Goal: Check status: Check status

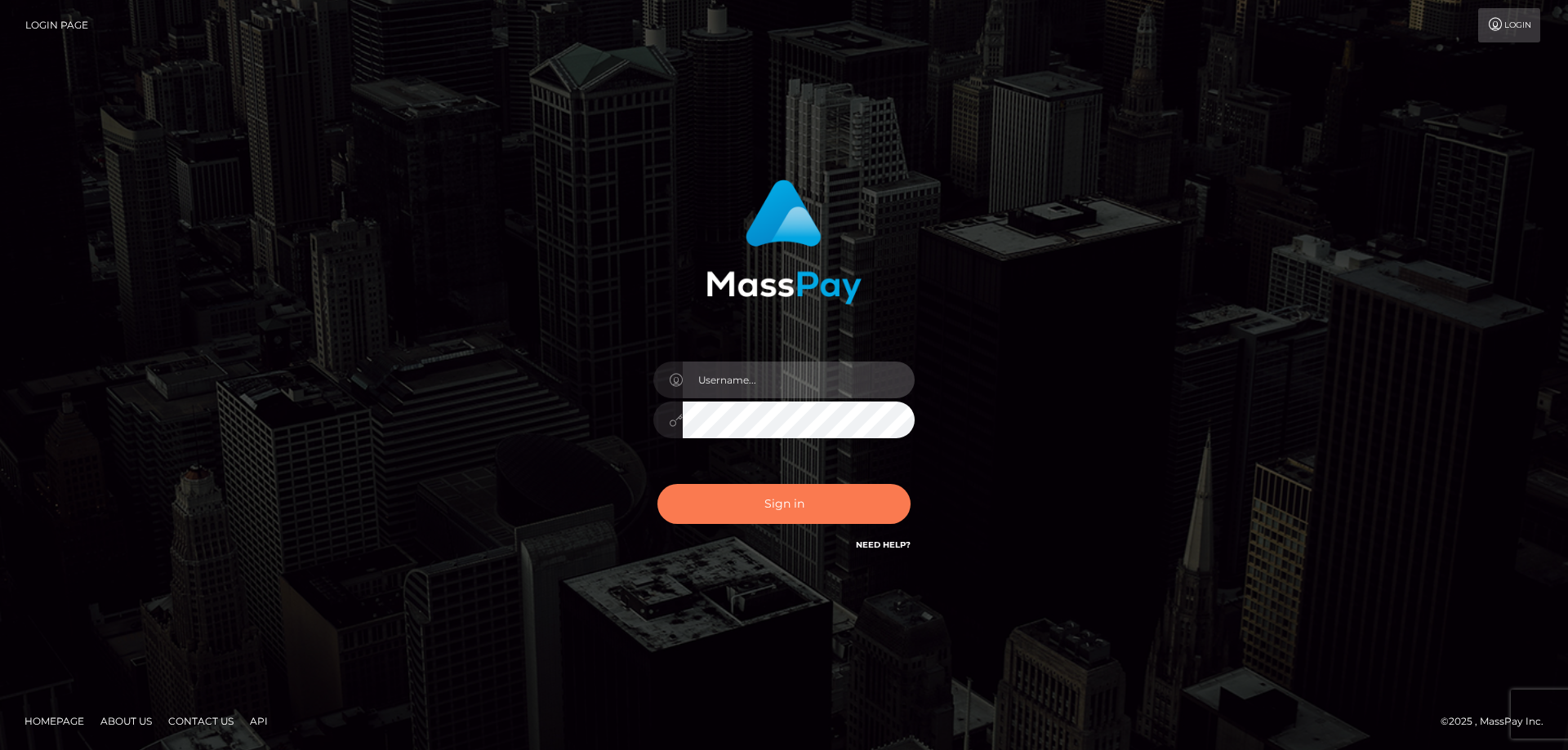
type input "Gabriel.Silversocial"
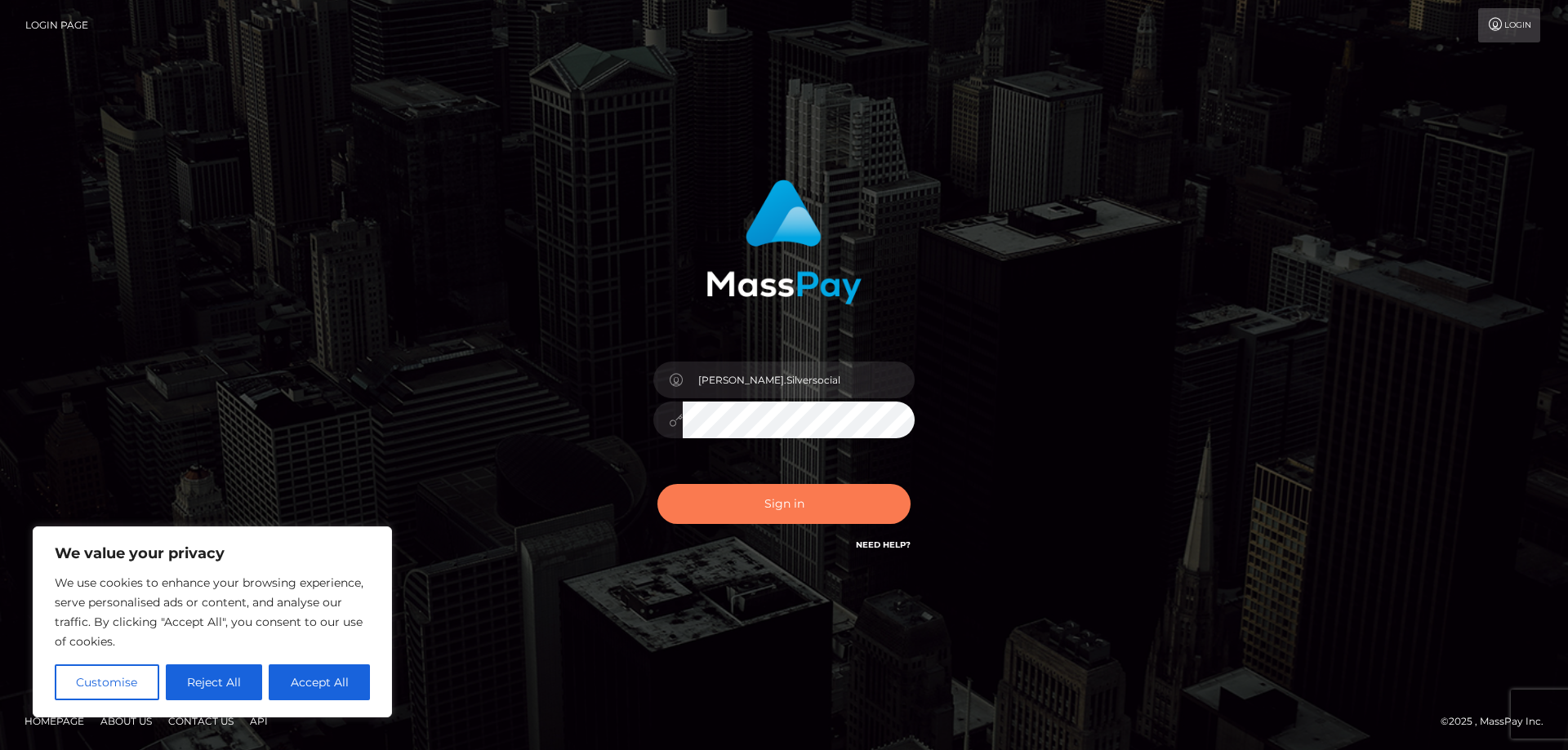
click at [768, 496] on button "Sign in" at bounding box center [783, 504] width 253 height 40
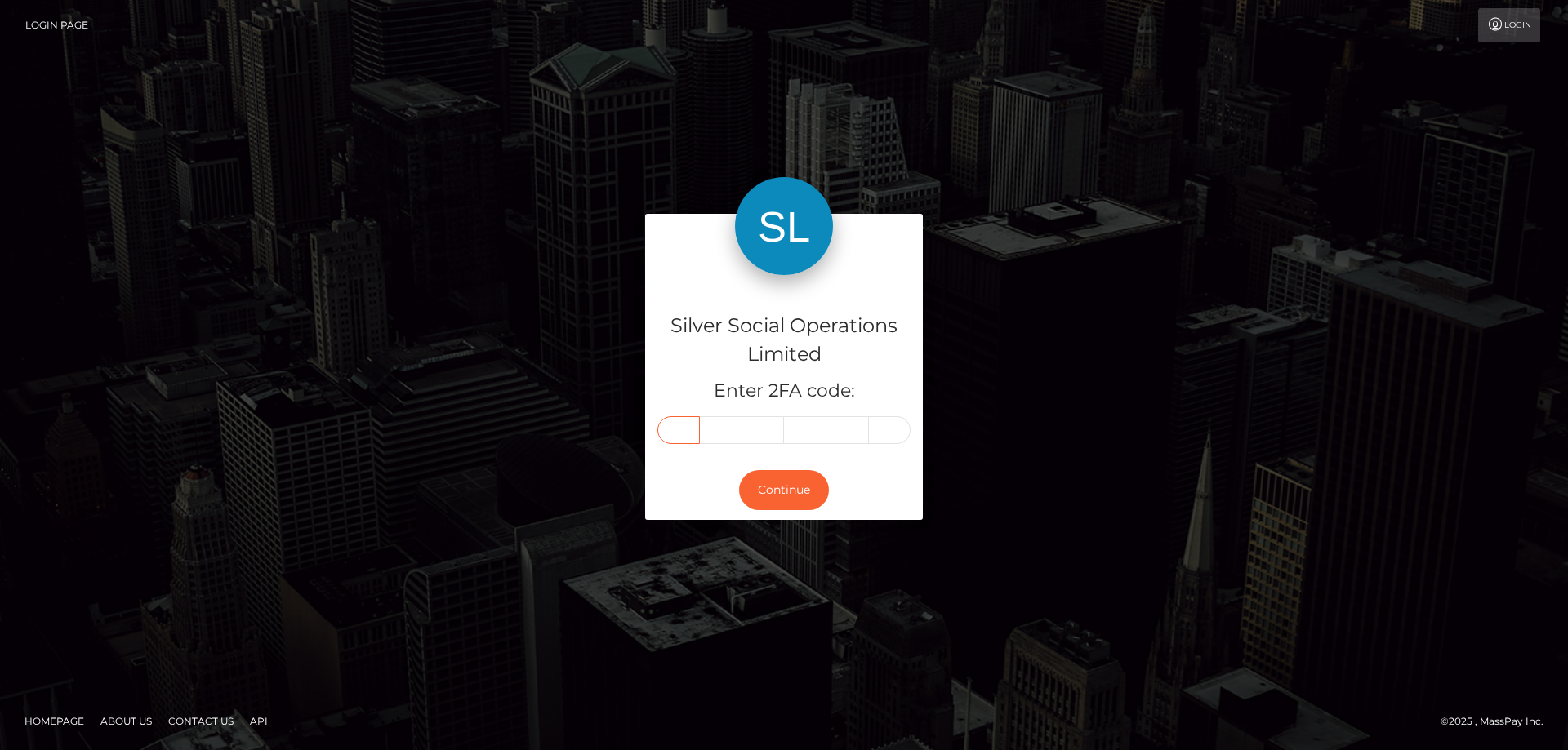
click at [684, 435] on input "text" at bounding box center [679, 431] width 43 height 28
type input "7"
type input "4"
type input "8"
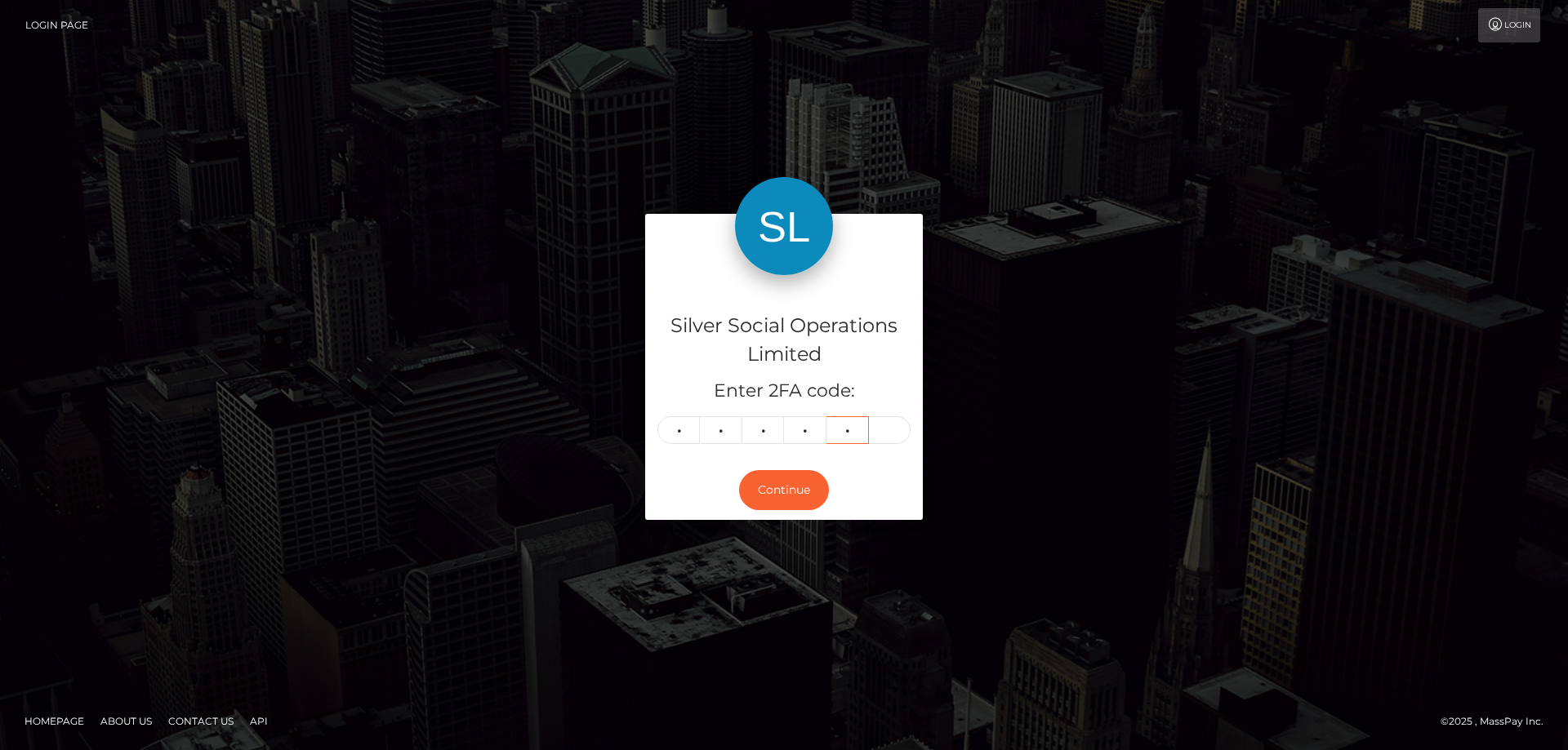
type input "0"
type input "6"
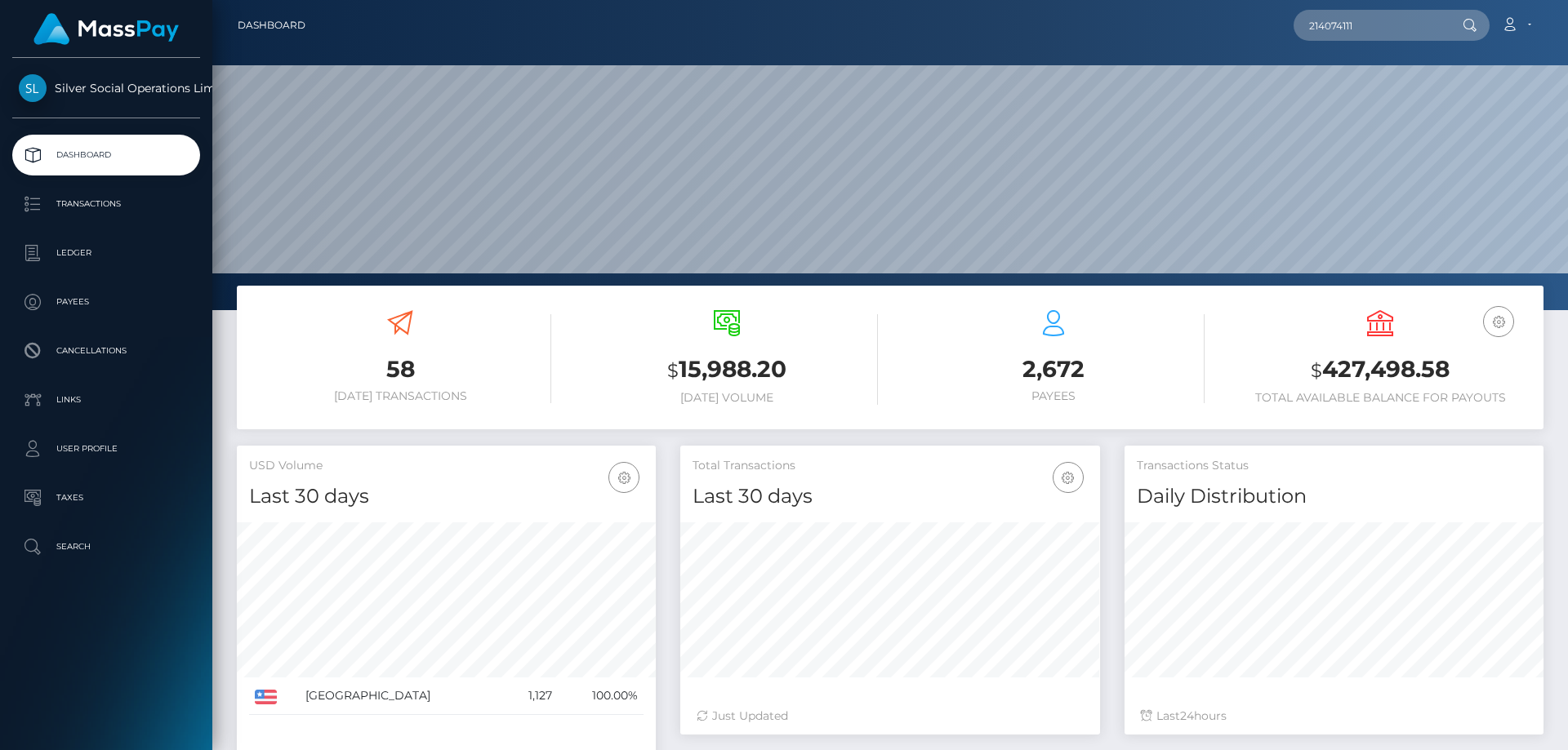
scroll to position [290, 420]
click at [1373, 20] on input "214074111" at bounding box center [1370, 26] width 153 height 31
click at [1346, 24] on input "214074111" at bounding box center [1370, 26] width 153 height 31
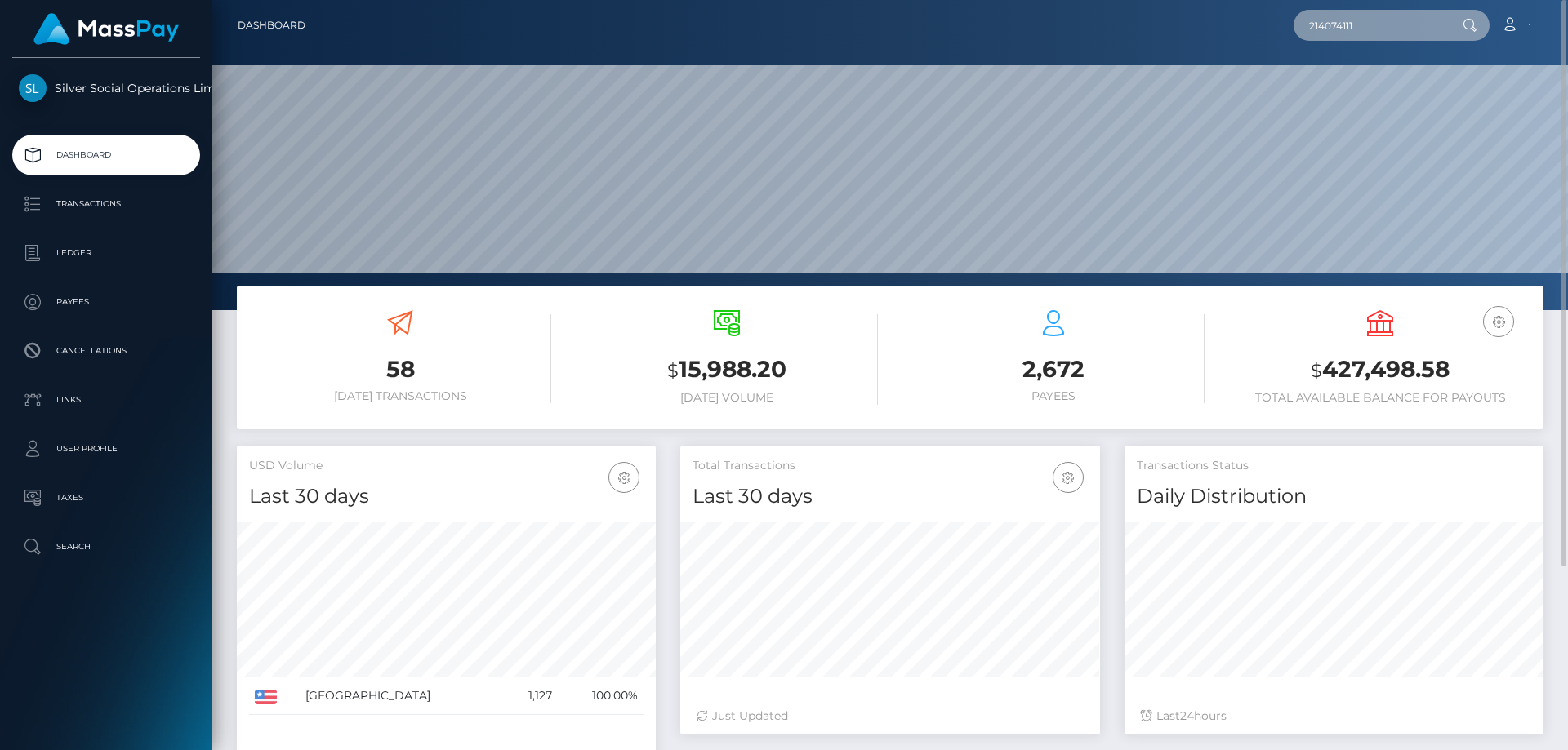
click at [1346, 24] on input "214074111" at bounding box center [1370, 26] width 153 height 31
paste input "194813"
type input "194813"
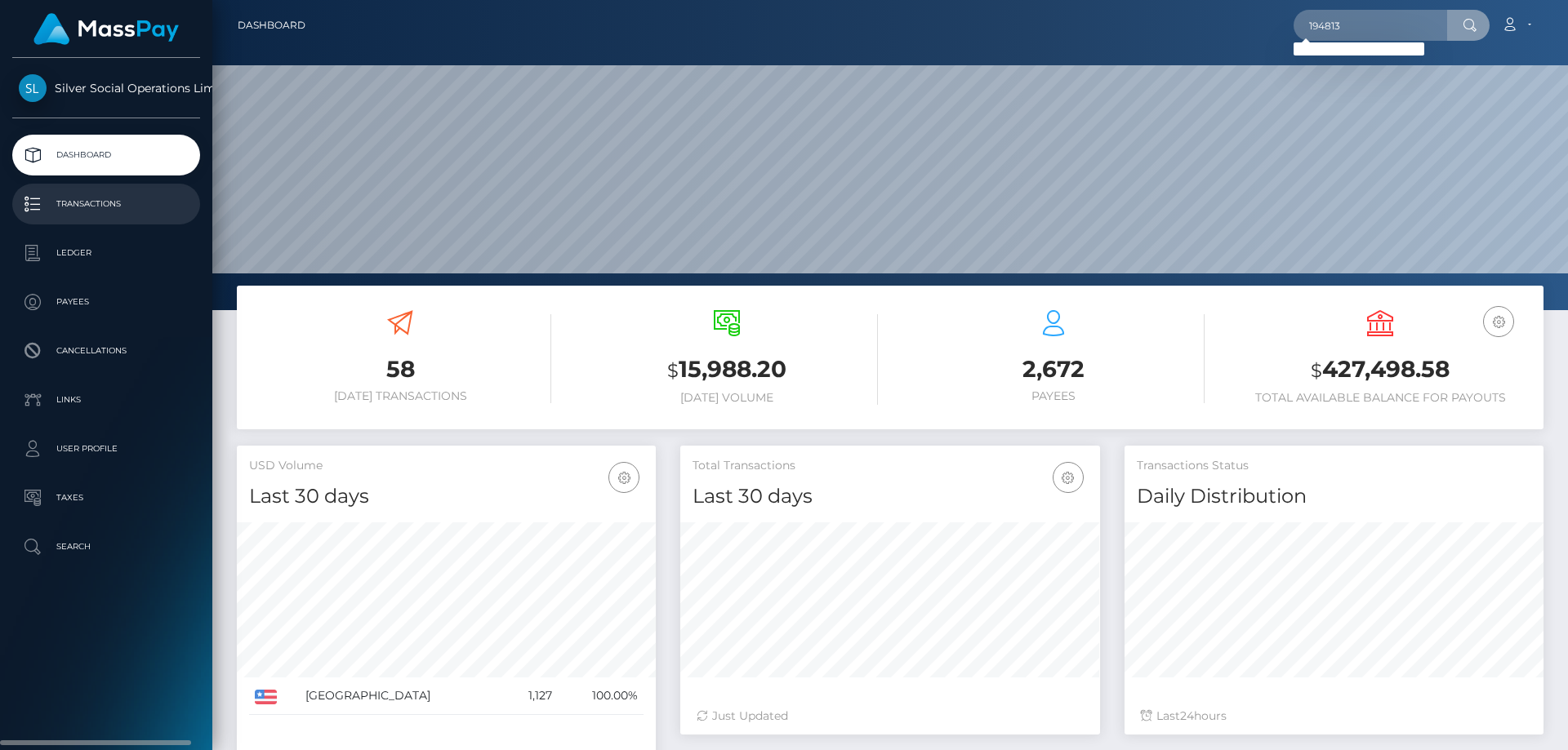
click at [93, 198] on p "Transactions" at bounding box center [106, 204] width 175 height 25
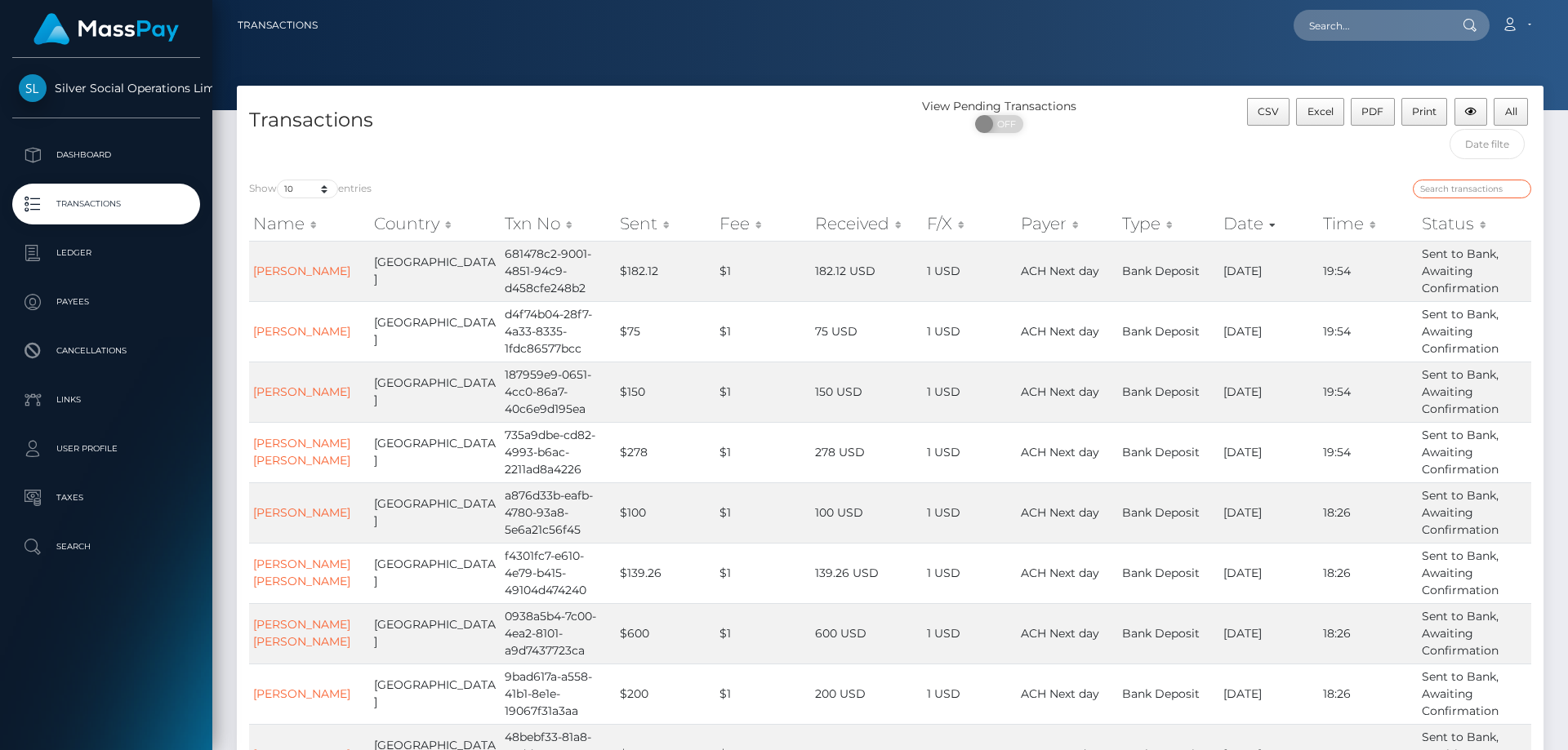
click at [1472, 190] on input "search" at bounding box center [1472, 189] width 119 height 19
paste input "194813"
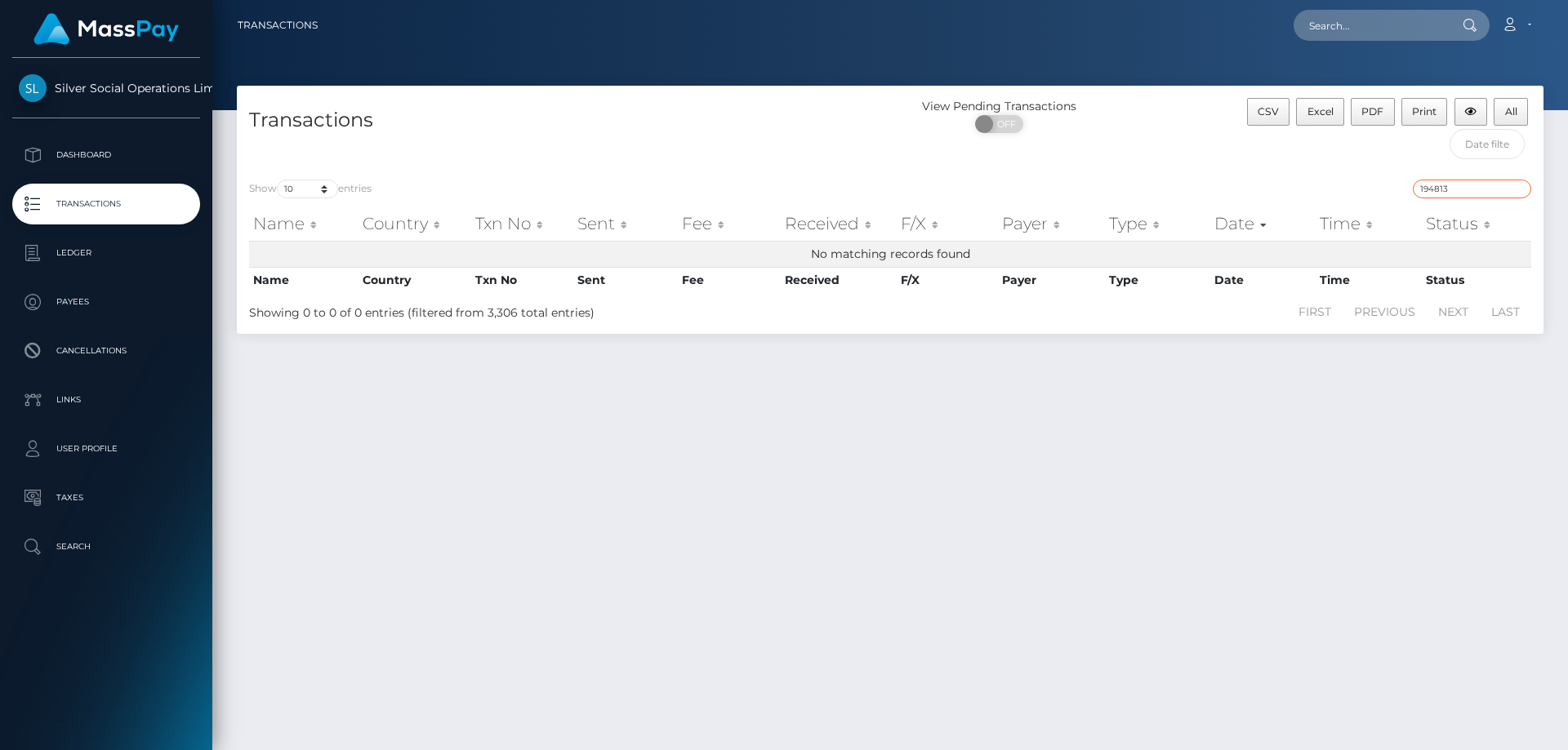
type input "194813"
click at [856, 379] on div "Transactions View Pending Transactions ON OFF CSV Excel PDF Print All Show 10 2…" at bounding box center [890, 410] width 1356 height 650
click at [301, 193] on select "10 25 50 100 250 500 1,000 3,500" at bounding box center [307, 189] width 61 height 19
select select "100"
click at [278, 179] on select "10 25 50 100 250 500 1,000 3,500" at bounding box center [307, 189] width 61 height 19
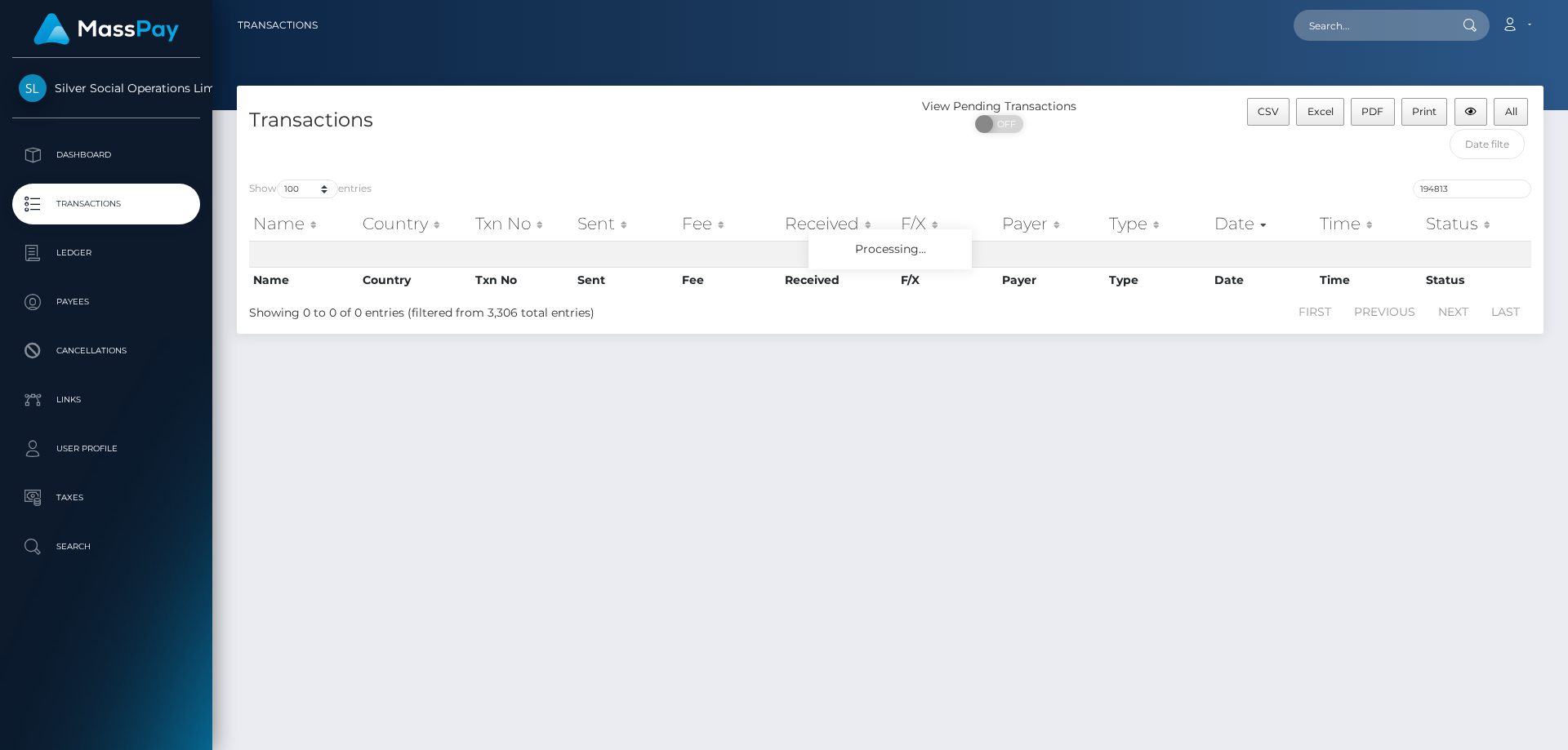
click at [343, 371] on div "Transactions View Pending Transactions ON OFF CSV Excel PDF Print All Show 10 2…" at bounding box center [890, 410] width 1356 height 650
click at [1461, 184] on input "194813" at bounding box center [1472, 189] width 119 height 19
paste input "214074111"
type input "214074111"
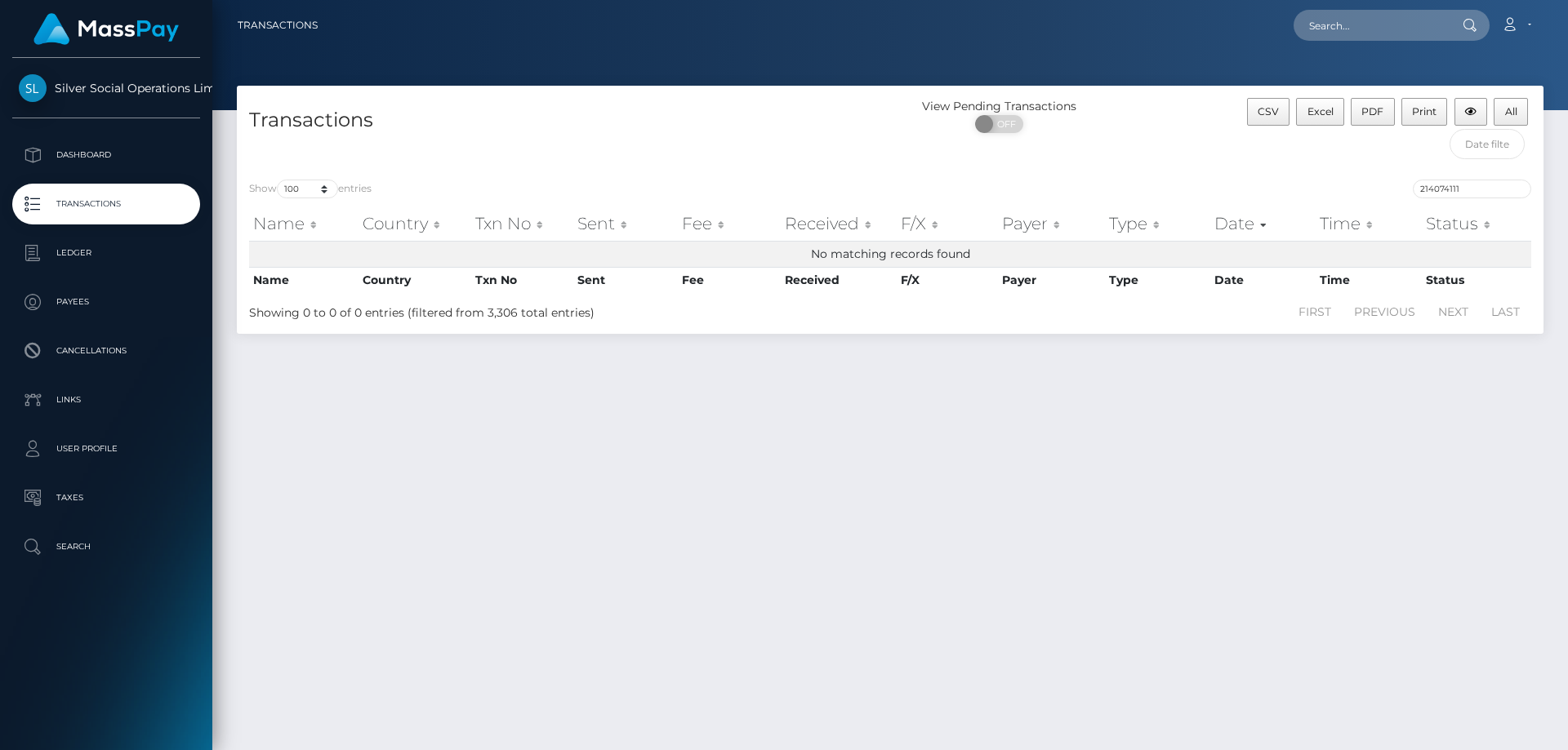
click at [538, 387] on div "Transactions View Pending Transactions ON OFF CSV Excel PDF Print All Show 10 2…" at bounding box center [890, 410] width 1356 height 650
